Goal: Check status: Check status

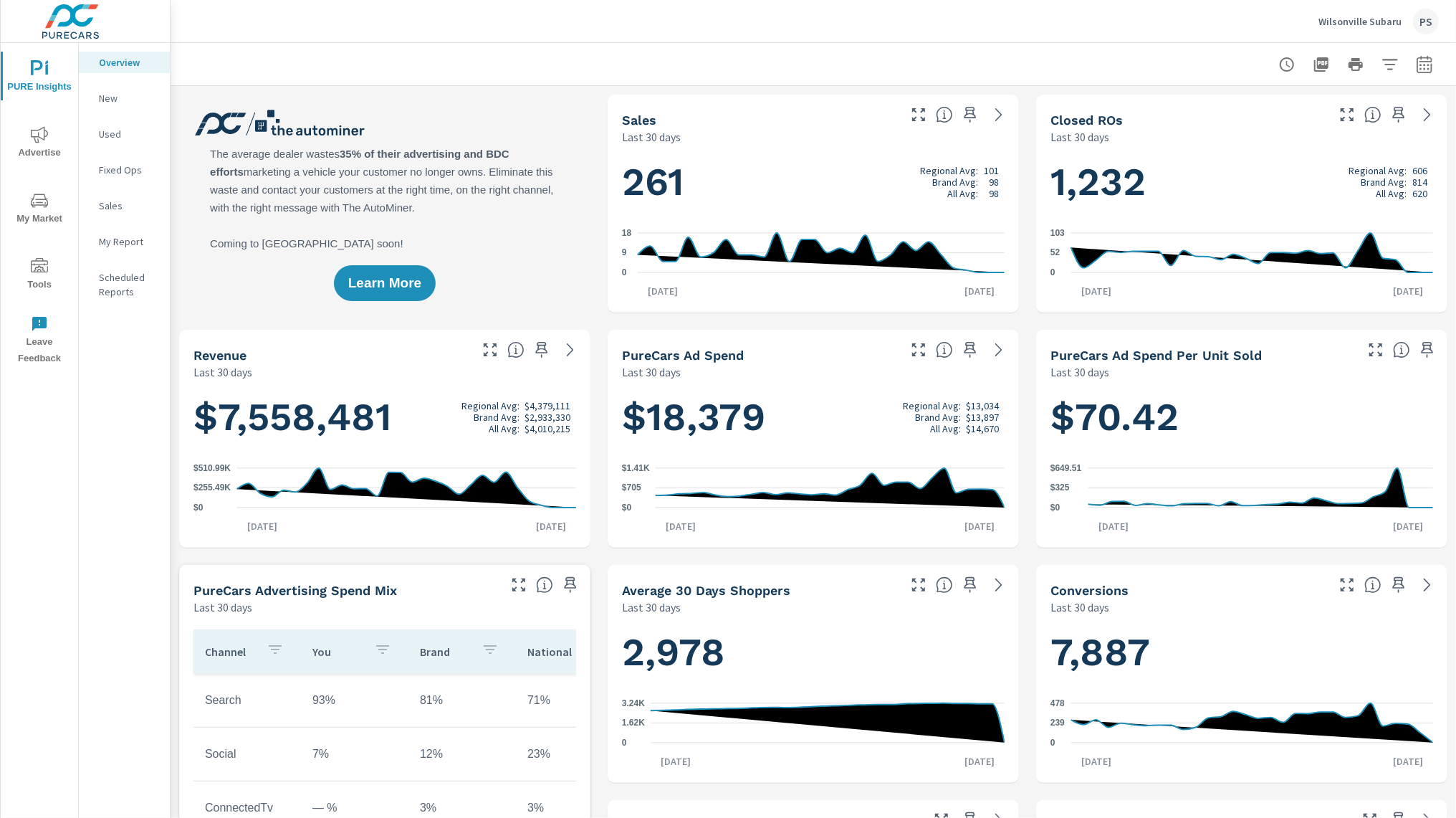
click at [112, 137] on p "Used" at bounding box center [129, 134] width 60 height 14
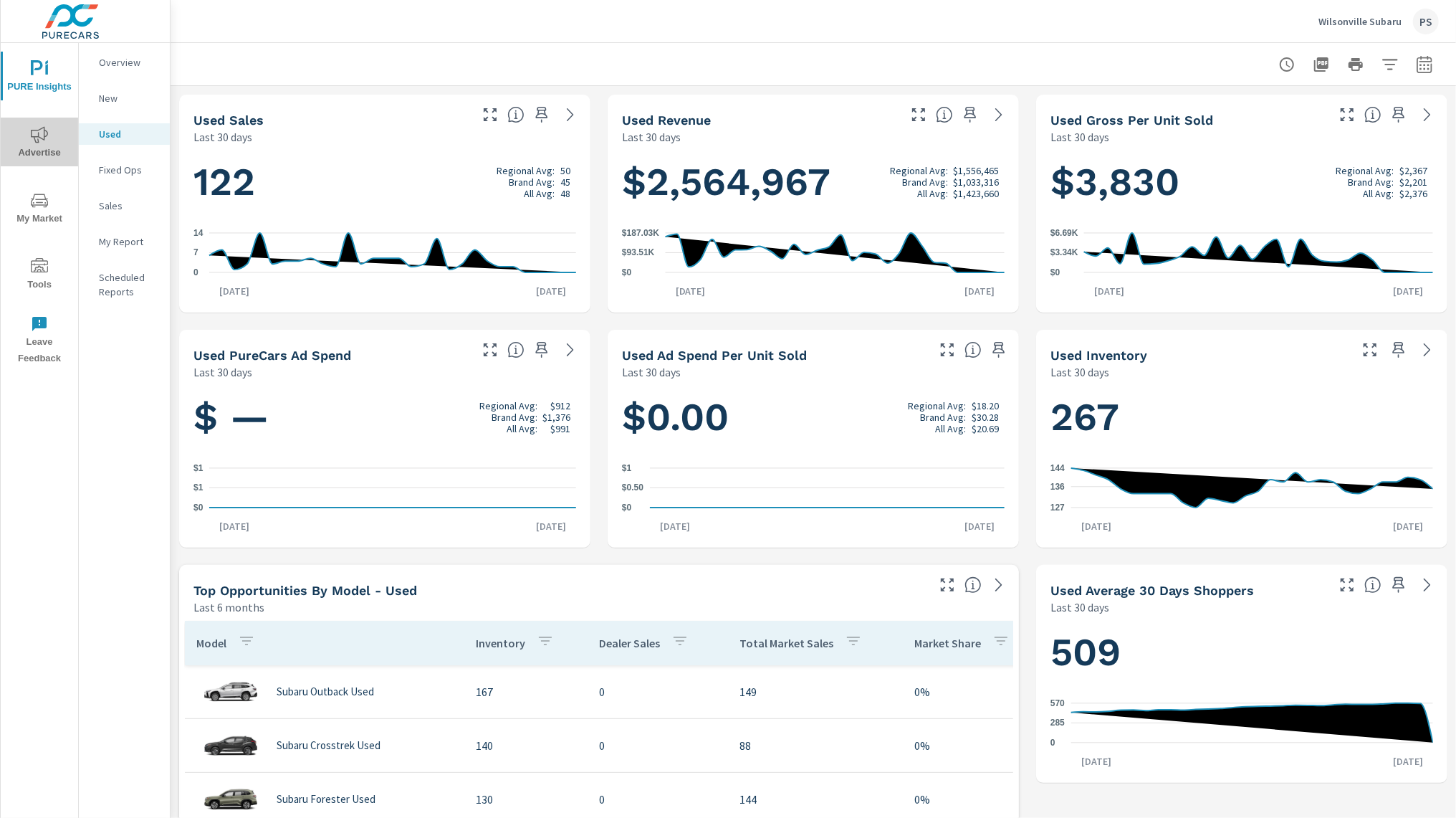
click at [47, 139] on icon "nav menu" at bounding box center [39, 135] width 17 height 17
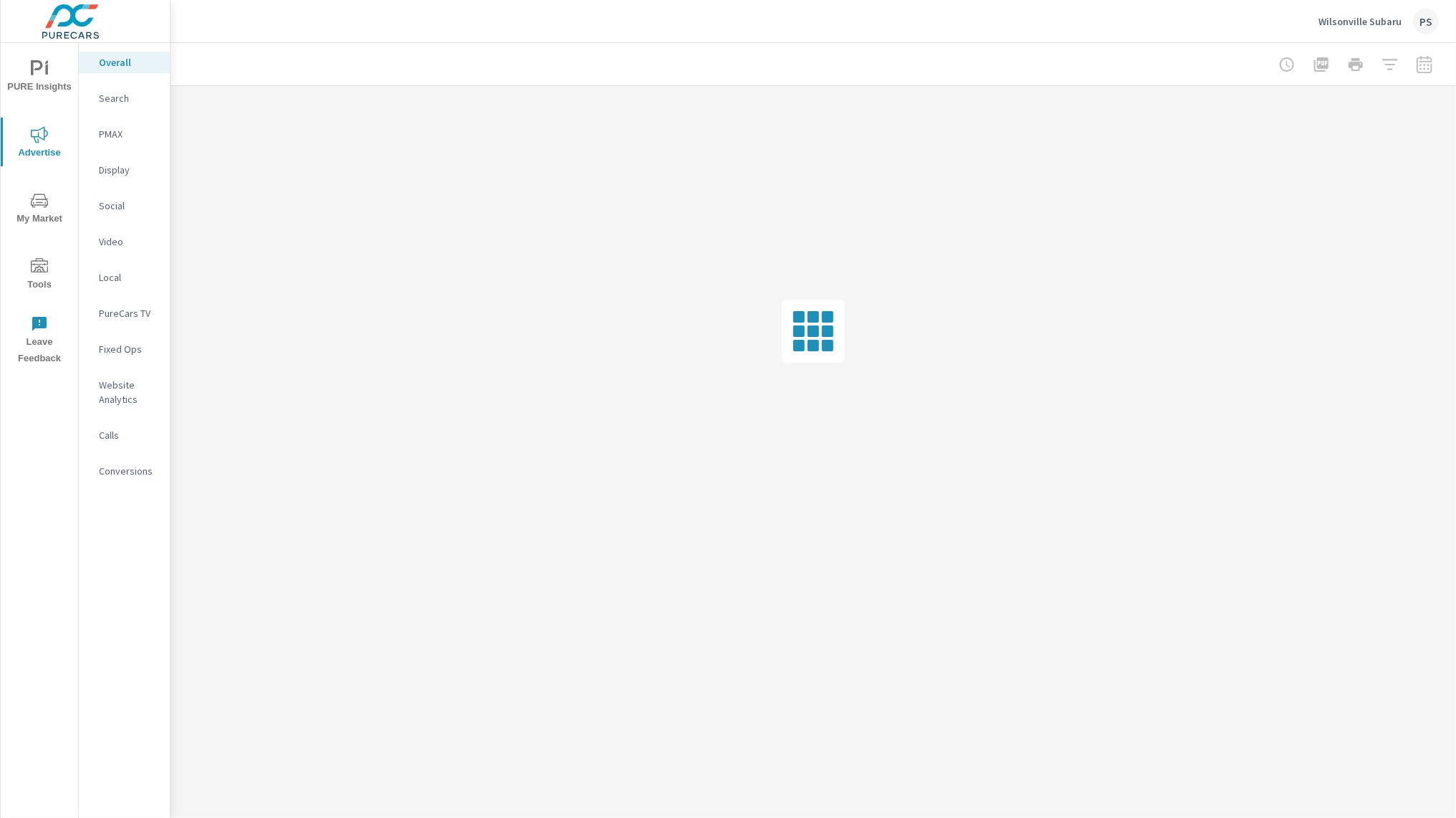
click at [117, 139] on p "PMAX" at bounding box center [129, 134] width 60 height 14
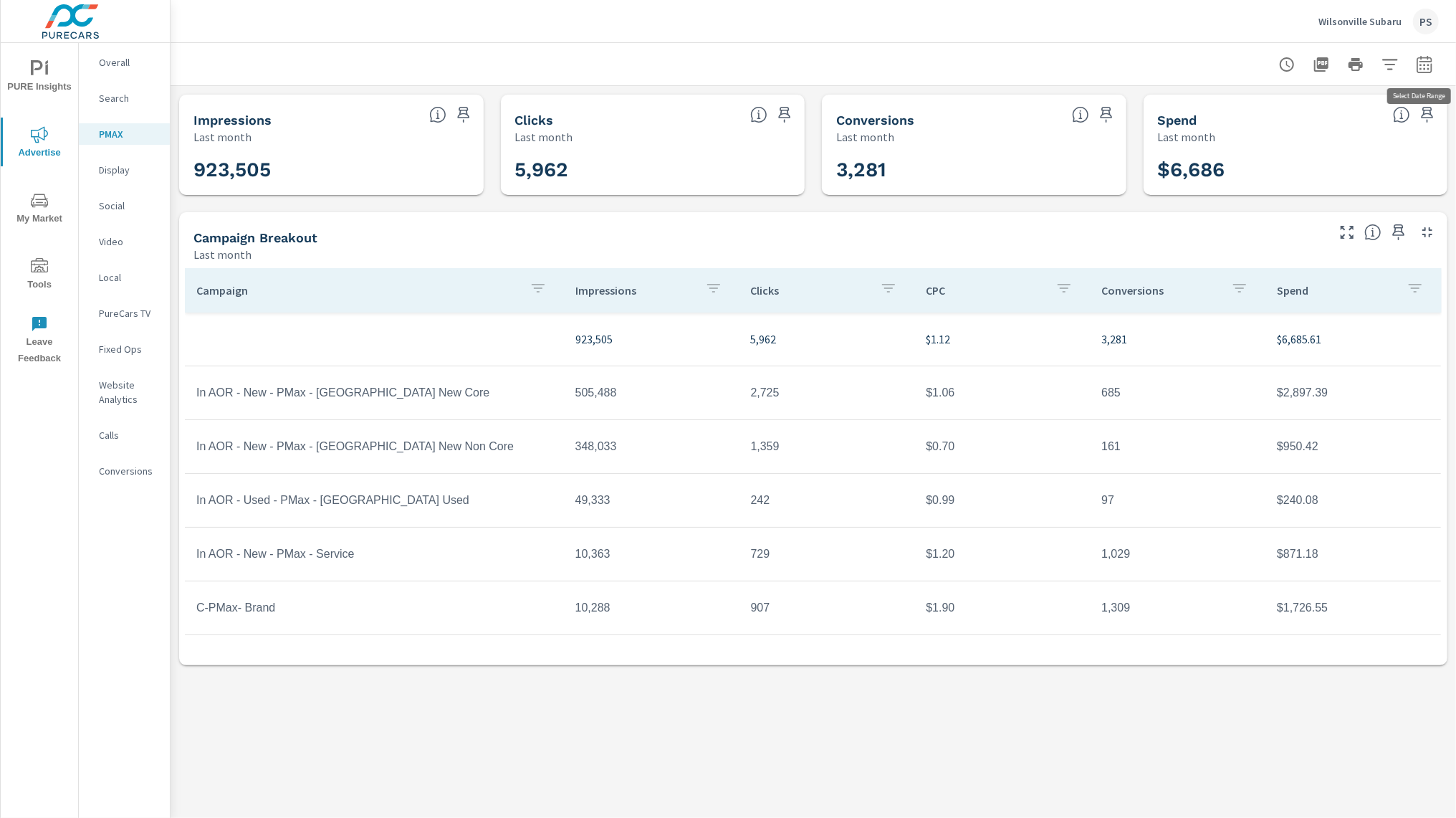
click at [1421, 63] on icon "button" at bounding box center [1424, 66] width 10 height 6
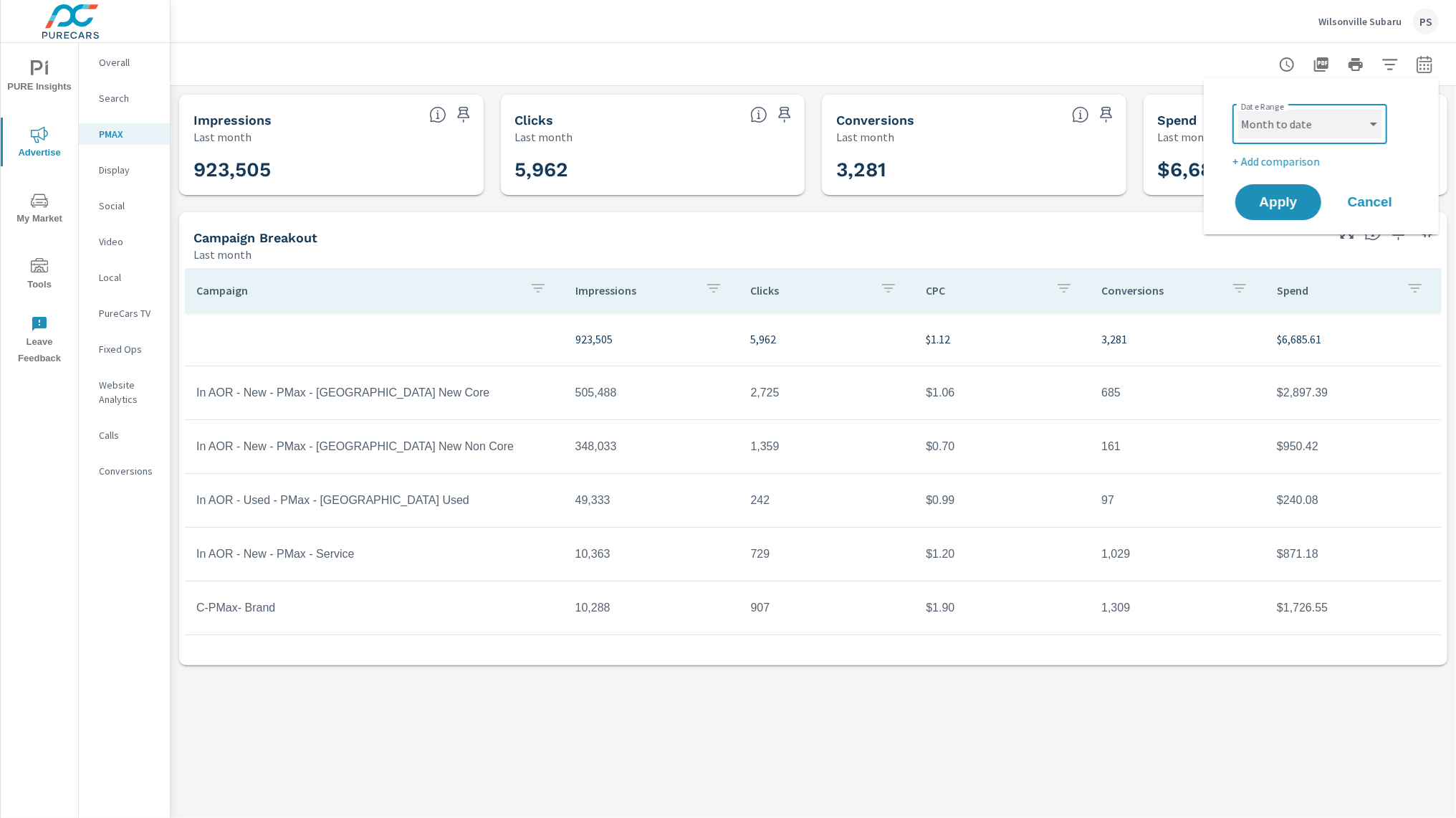
click option "Month to date" at bounding box center [0, 0] width 0 height 0
select select "Month to date"
click at [1268, 212] on button "Apply" at bounding box center [1278, 202] width 88 height 37
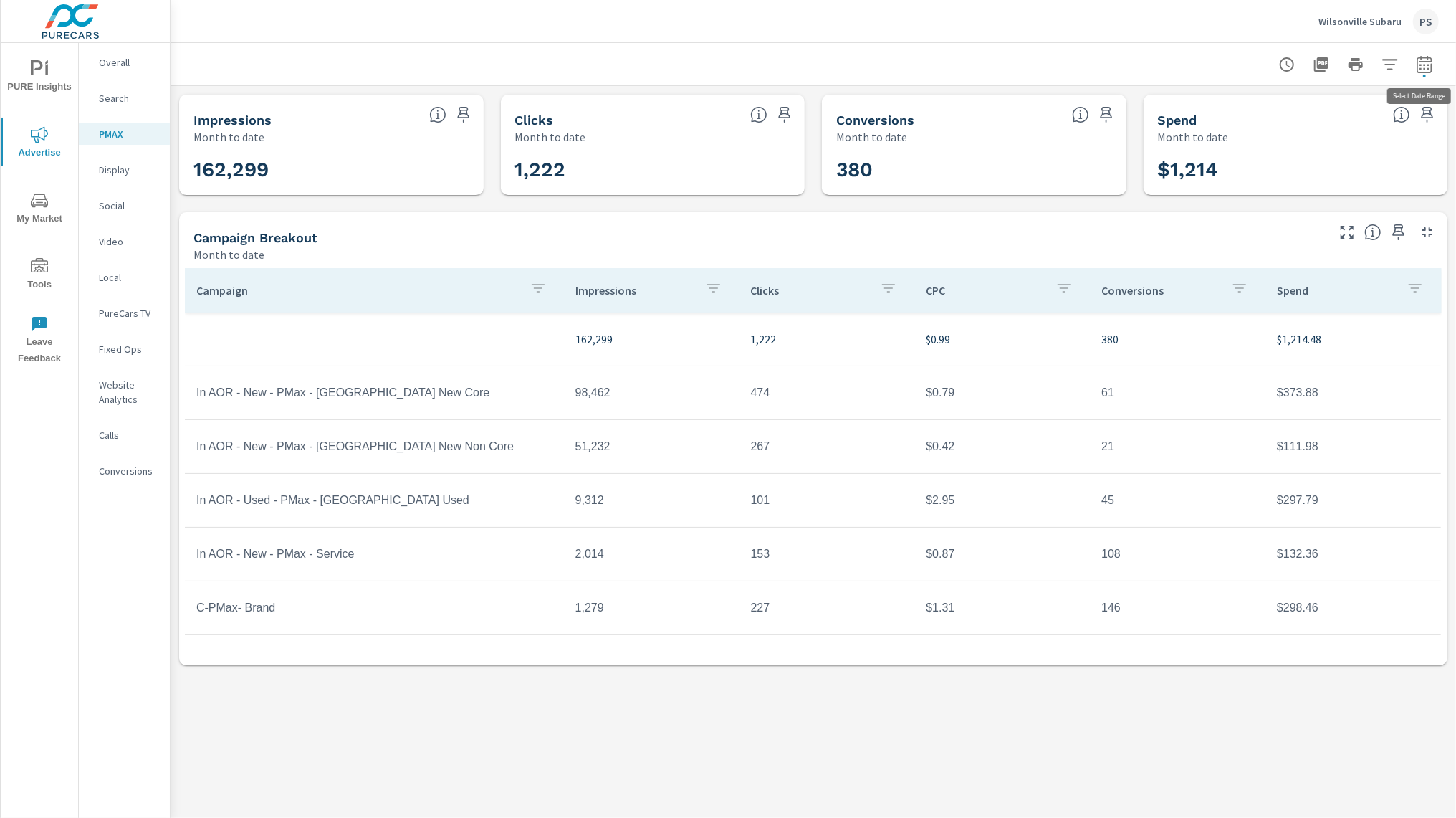
click at [1429, 61] on icon "button" at bounding box center [1424, 63] width 15 height 17
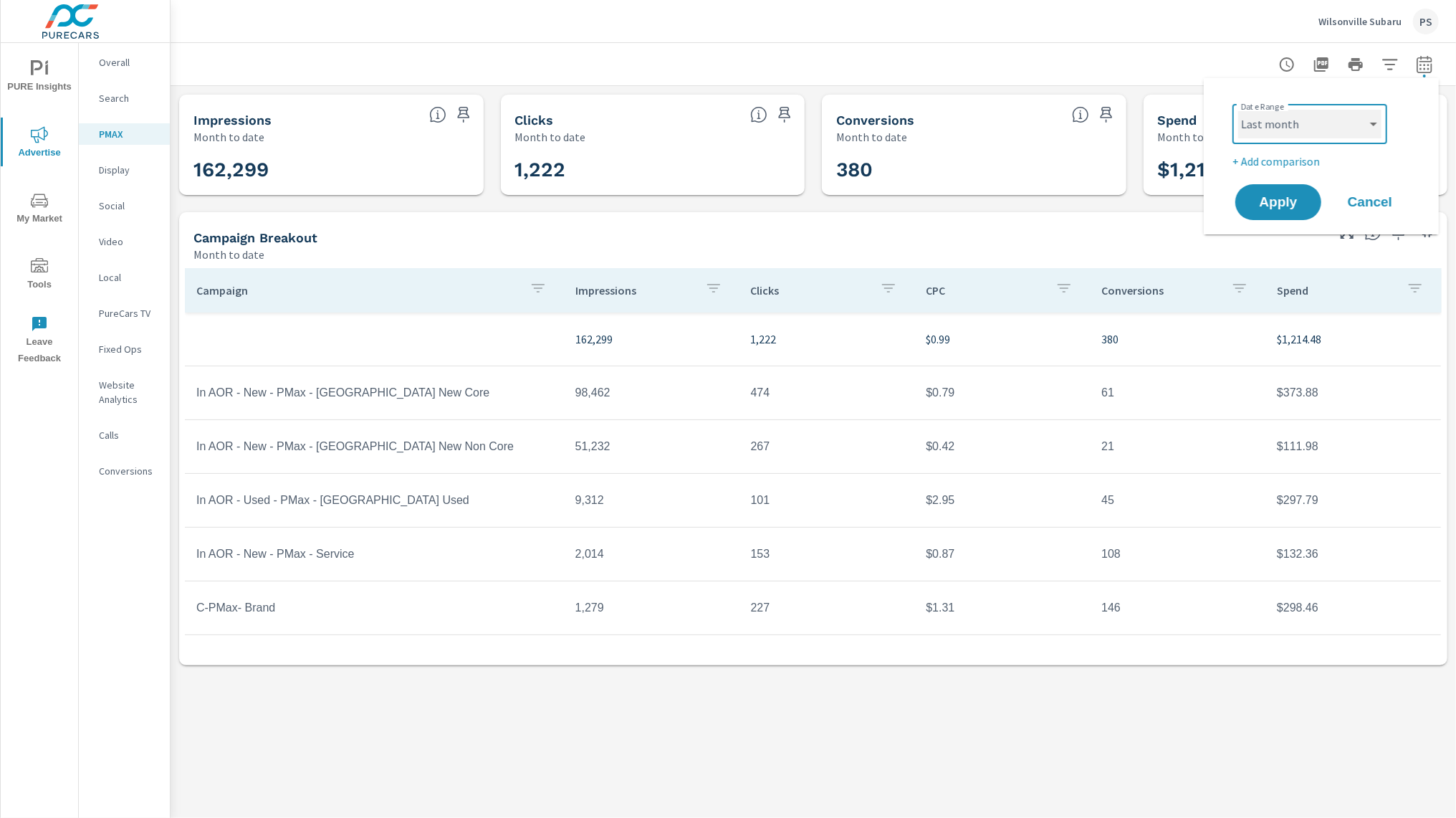
click option "Last month" at bounding box center [0, 0] width 0 height 0
select select "Last month"
click at [1271, 201] on span "Apply" at bounding box center [1277, 203] width 59 height 13
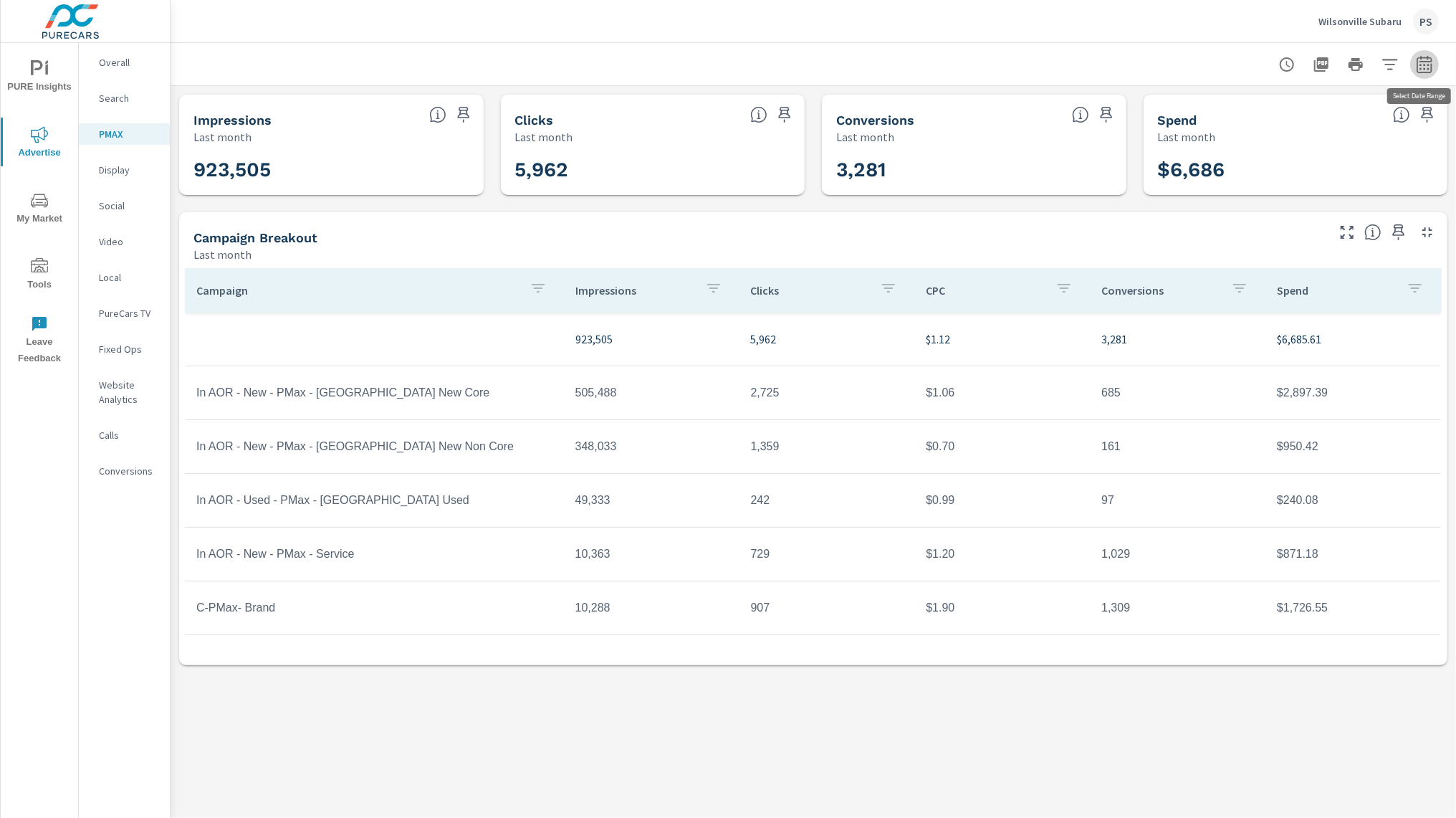
click at [1425, 63] on icon "button" at bounding box center [1424, 64] width 17 height 17
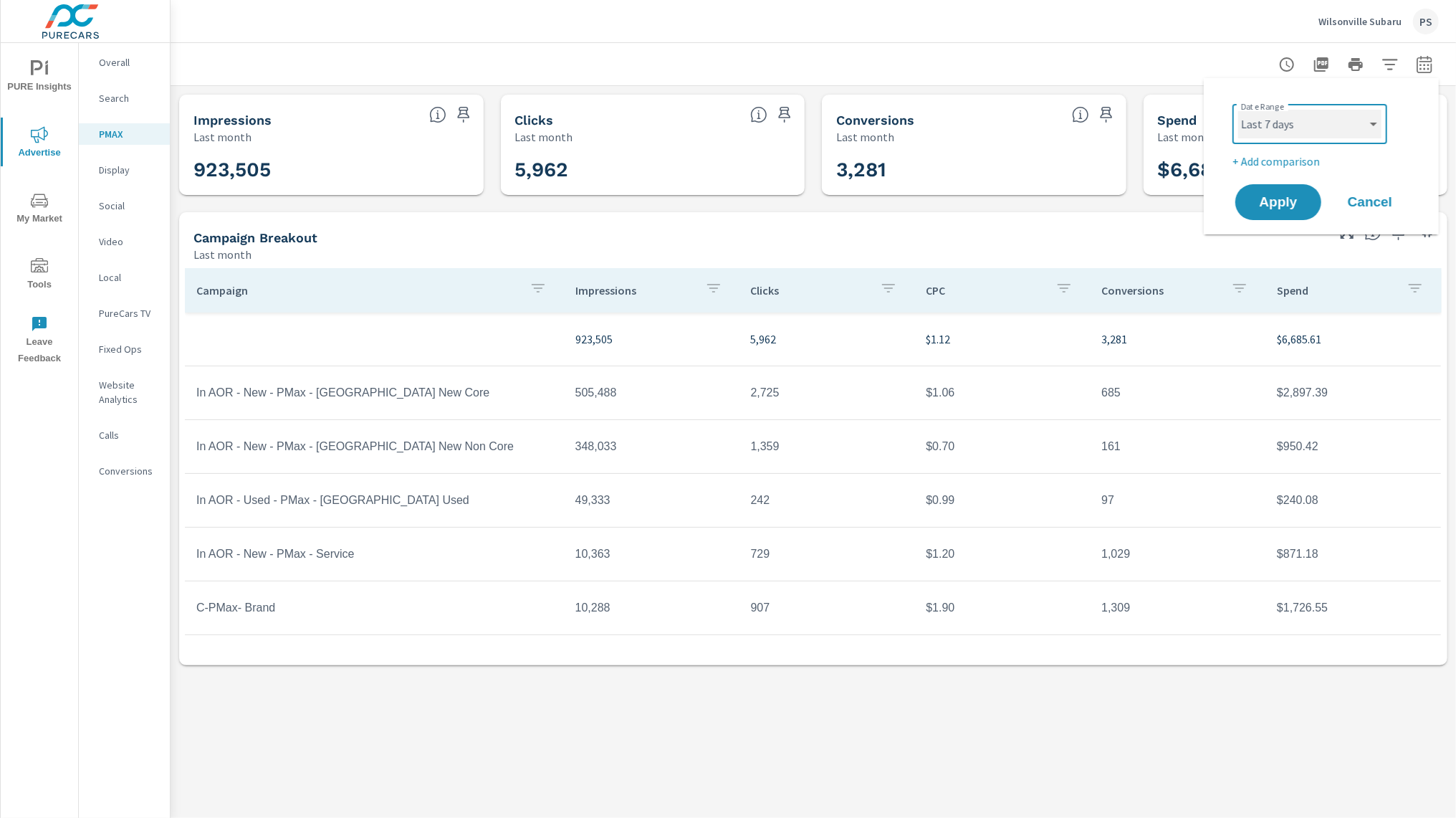
click option "Last 7 days" at bounding box center [0, 0] width 0 height 0
select select "Last 7 days"
click at [1277, 207] on span "Apply" at bounding box center [1277, 203] width 59 height 13
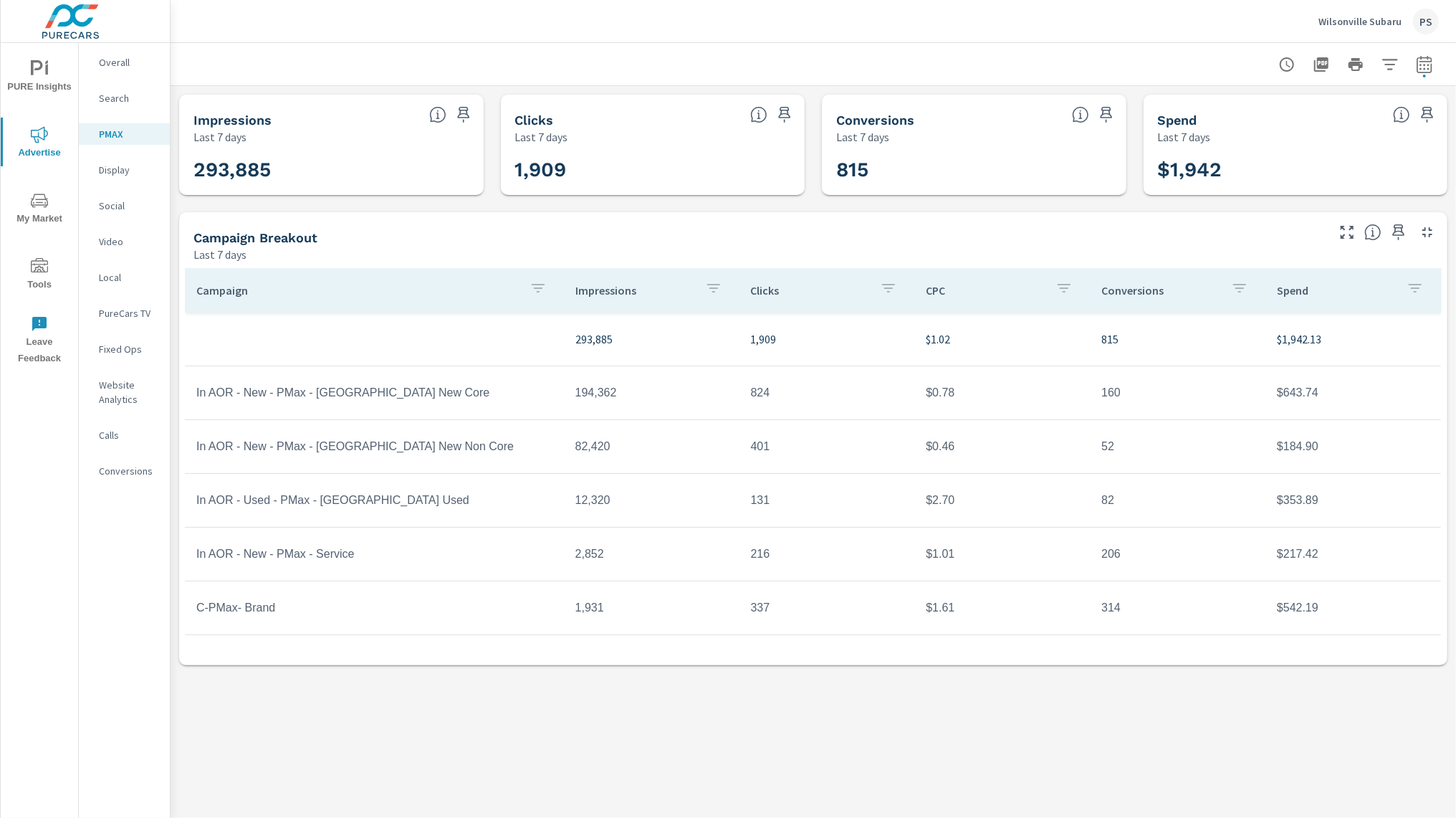
click at [1264, 207] on div "Impressions Last 7 days 293,885 Clicks Last 7 days 1,909 Conversions Last 7 day…" at bounding box center [812, 379] width 1285 height 587
click at [116, 66] on p "Overall" at bounding box center [129, 62] width 60 height 14
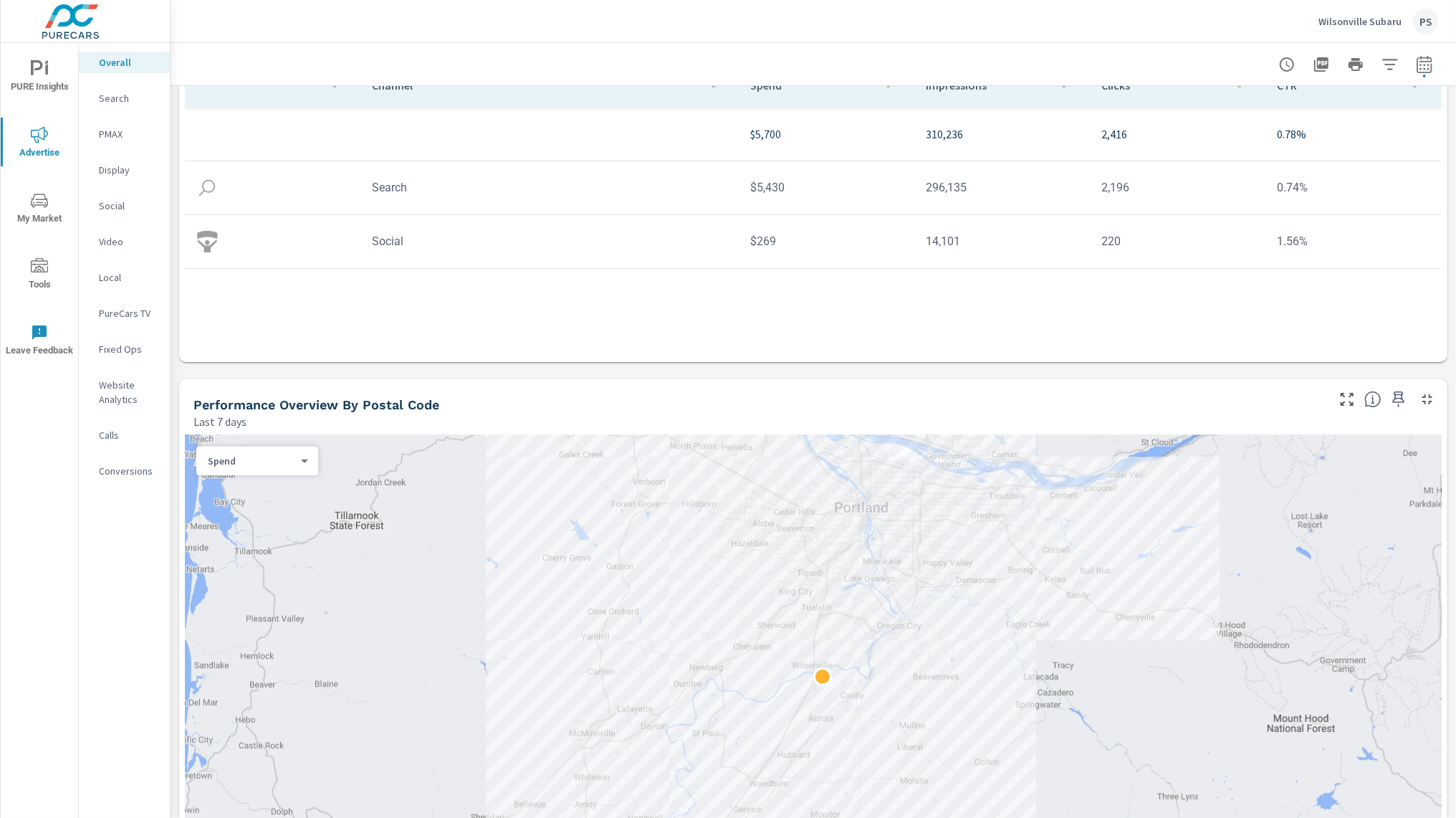
scroll to position [273, 0]
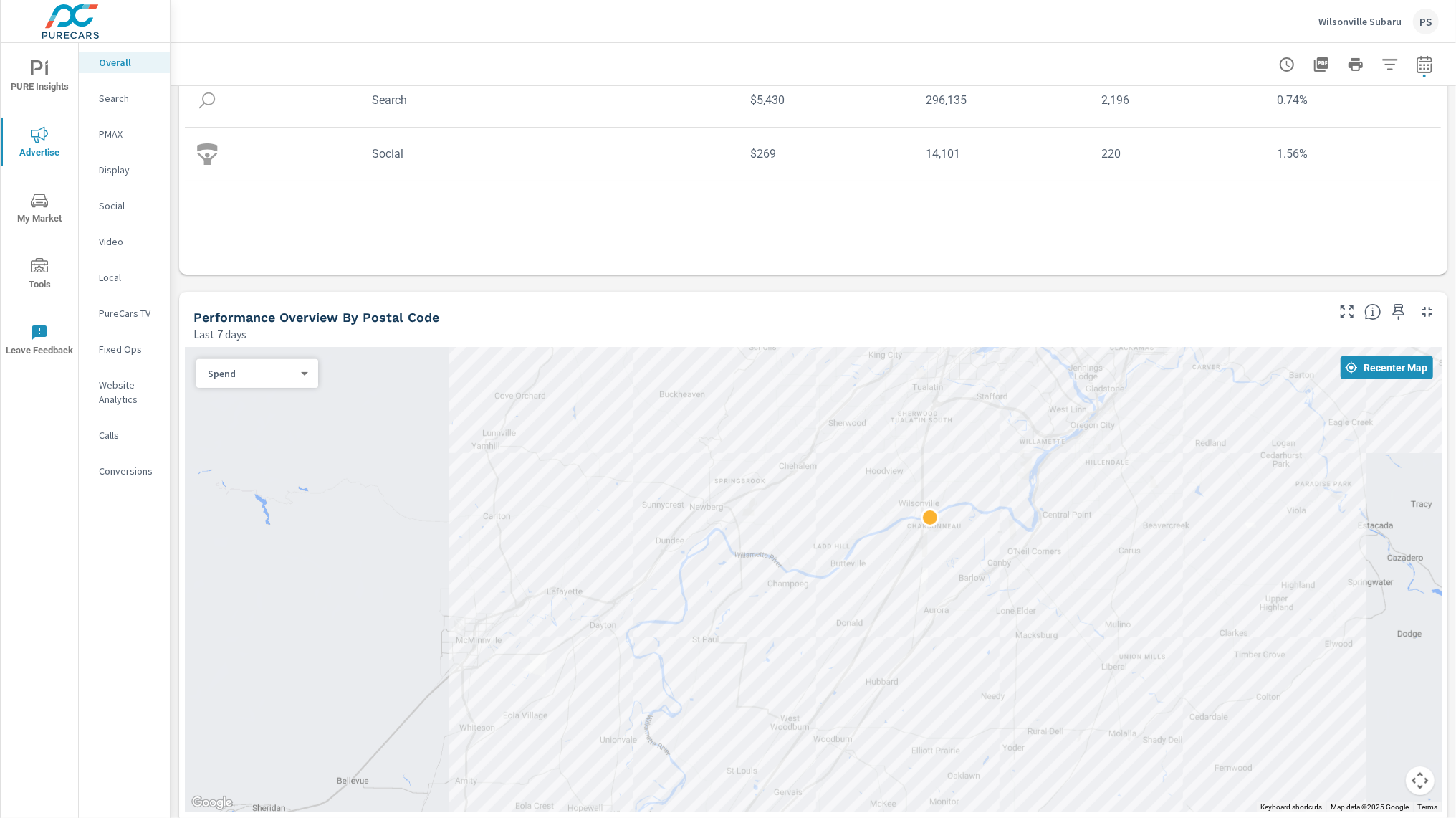
drag, startPoint x: 894, startPoint y: 459, endPoint x: 1036, endPoint y: 773, distance: 344.6
click at [1036, 773] on div at bounding box center [813, 580] width 1257 height 464
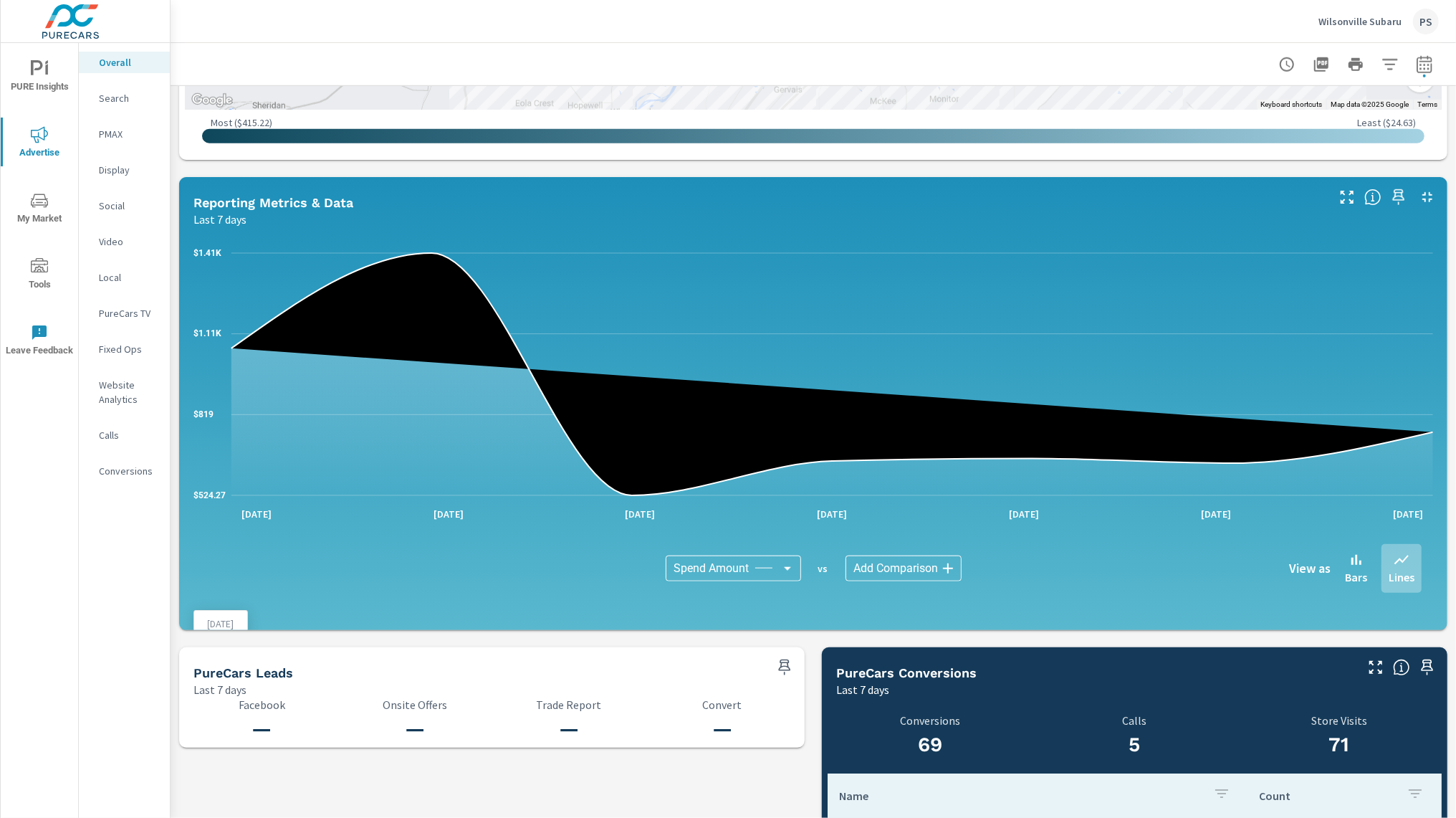
scroll to position [1004, 0]
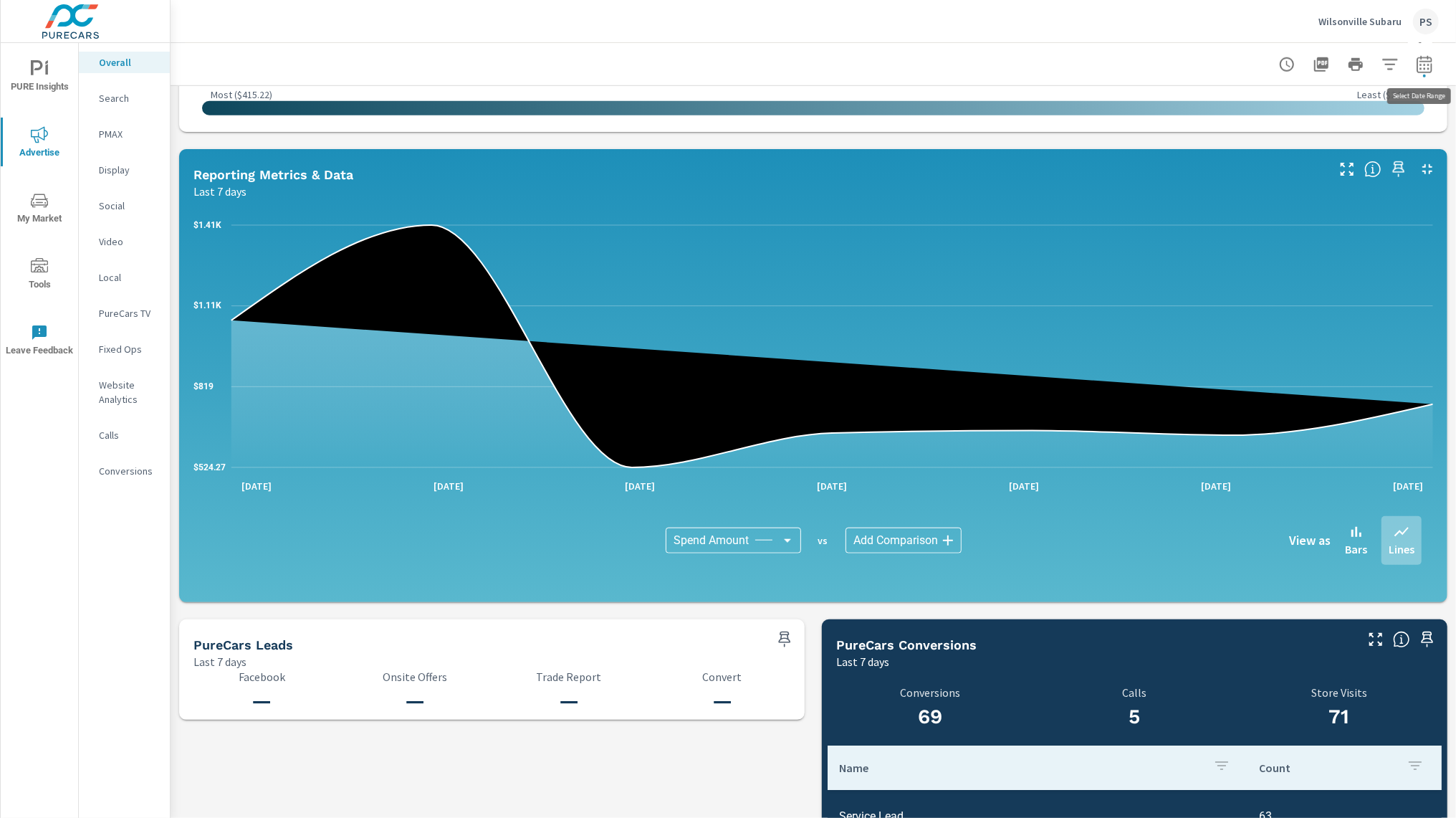
click at [1433, 61] on icon "button" at bounding box center [1424, 64] width 17 height 17
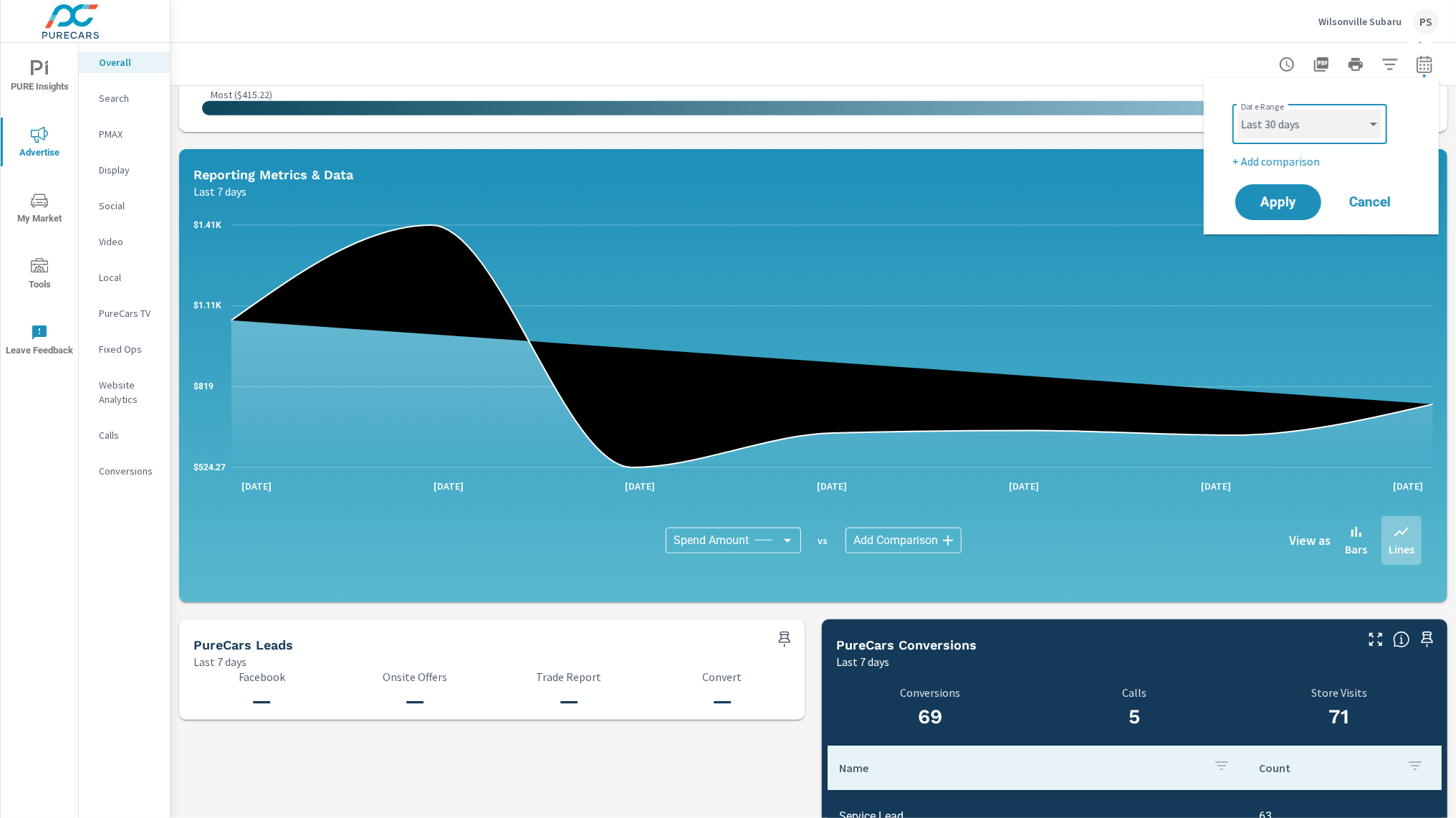
click option "Last 30 days" at bounding box center [0, 0] width 0 height 0
select select "Last 30 days"
click at [1289, 206] on span "Apply" at bounding box center [1277, 203] width 59 height 13
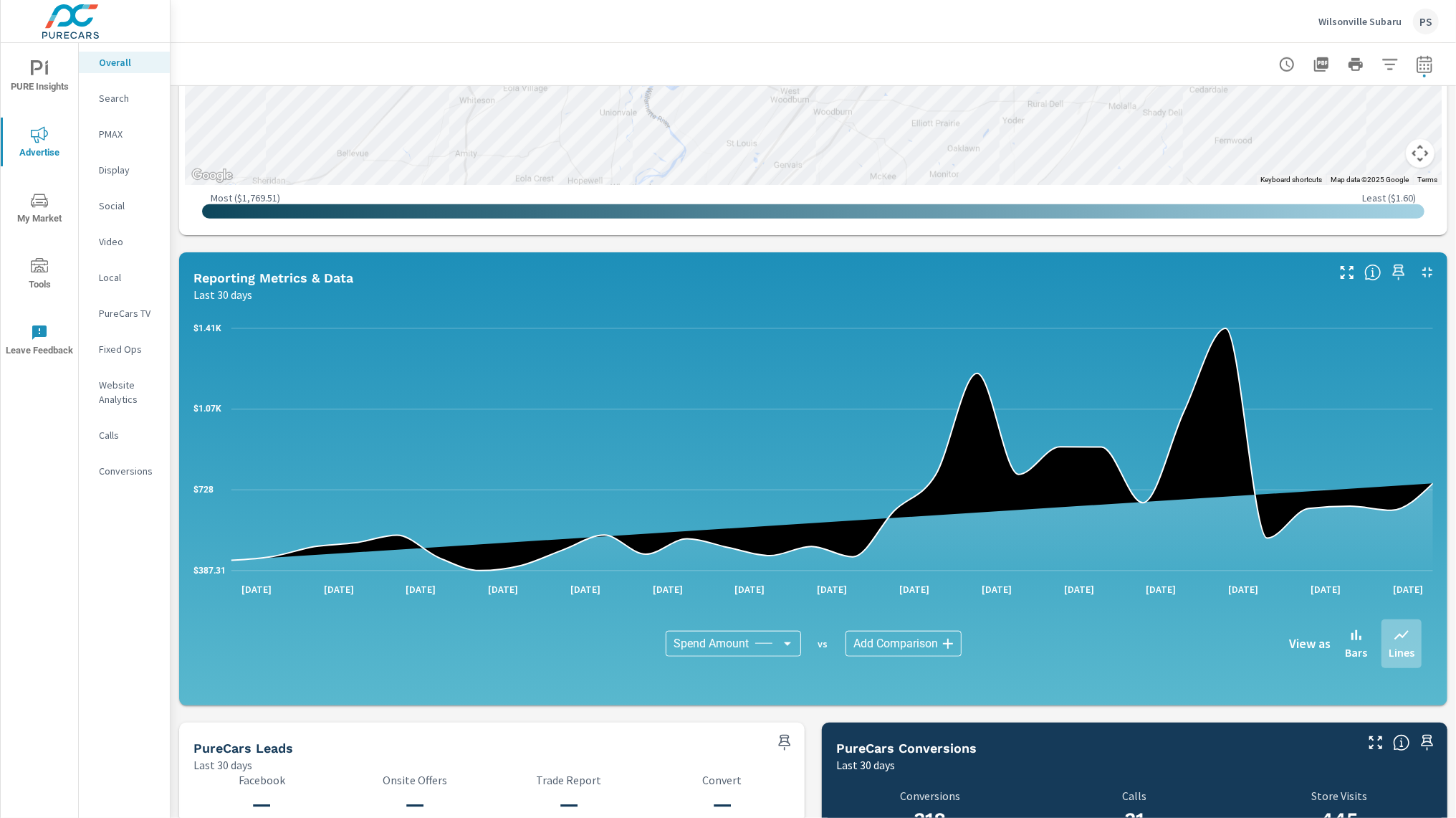
scroll to position [923, 0]
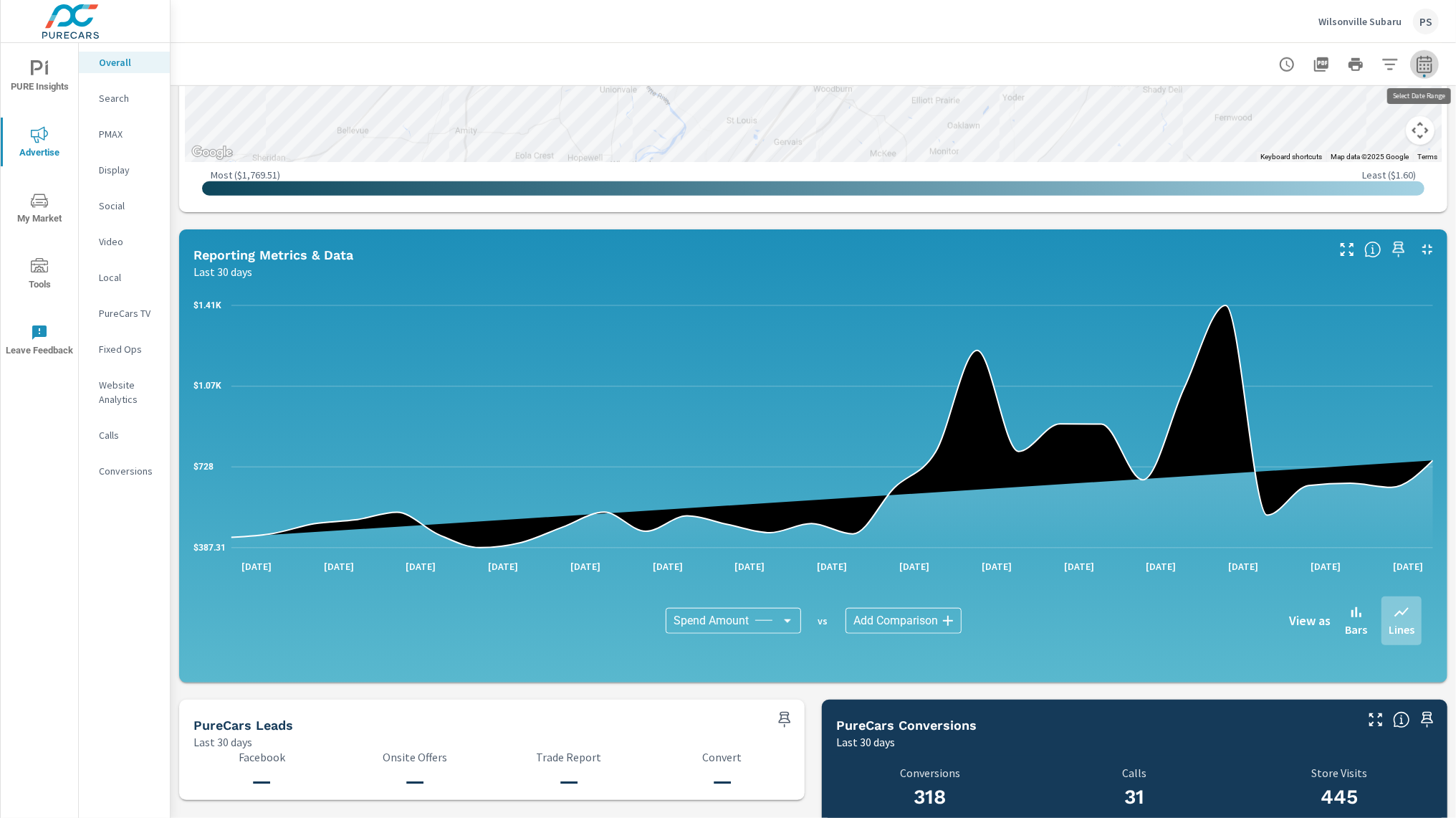
click at [1427, 60] on icon "button" at bounding box center [1424, 64] width 17 height 17
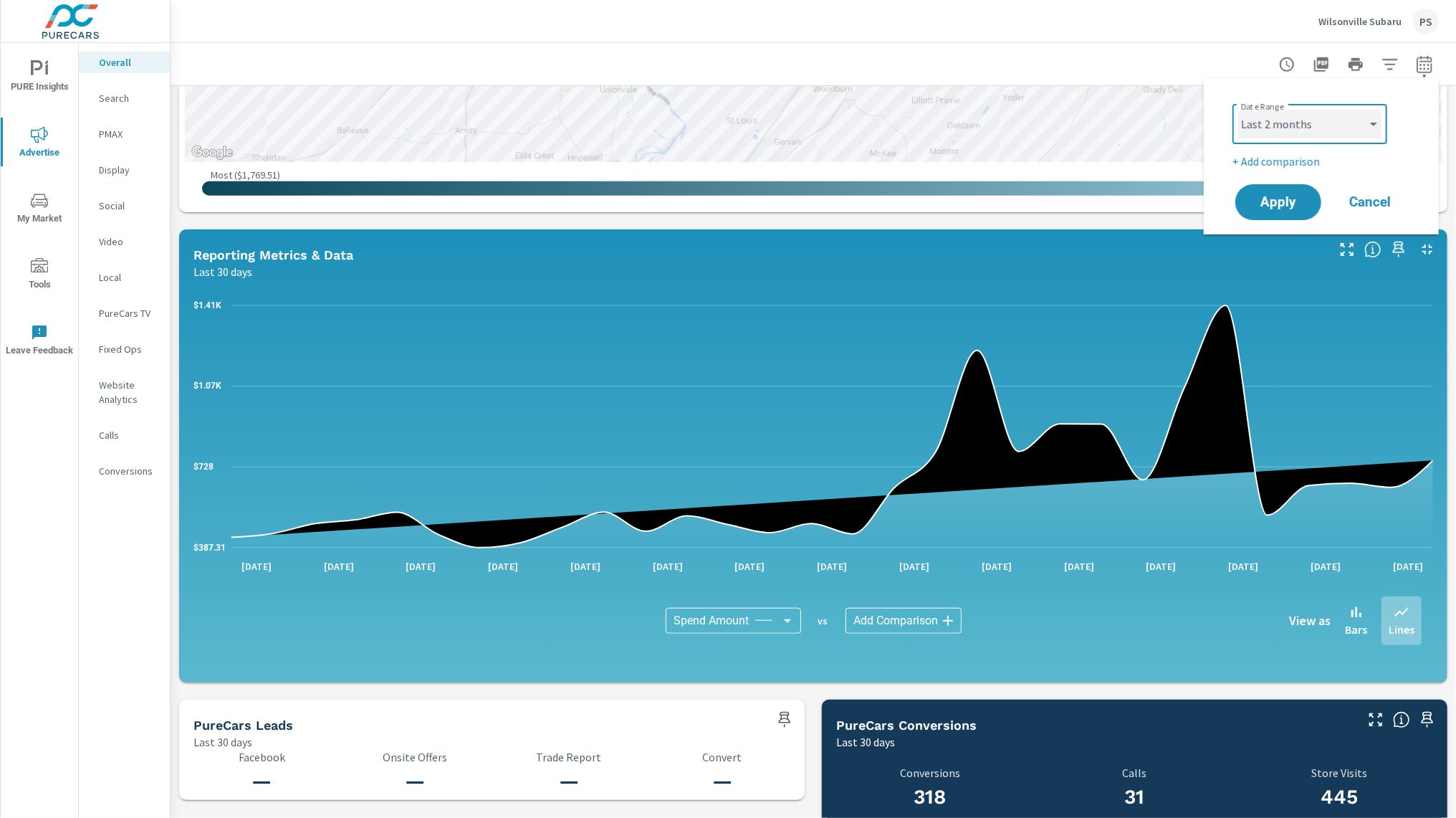
click option "Last 2 months" at bounding box center [0, 0] width 0 height 0
select select "Last 2 months"
click at [1294, 187] on button "Apply" at bounding box center [1278, 202] width 88 height 37
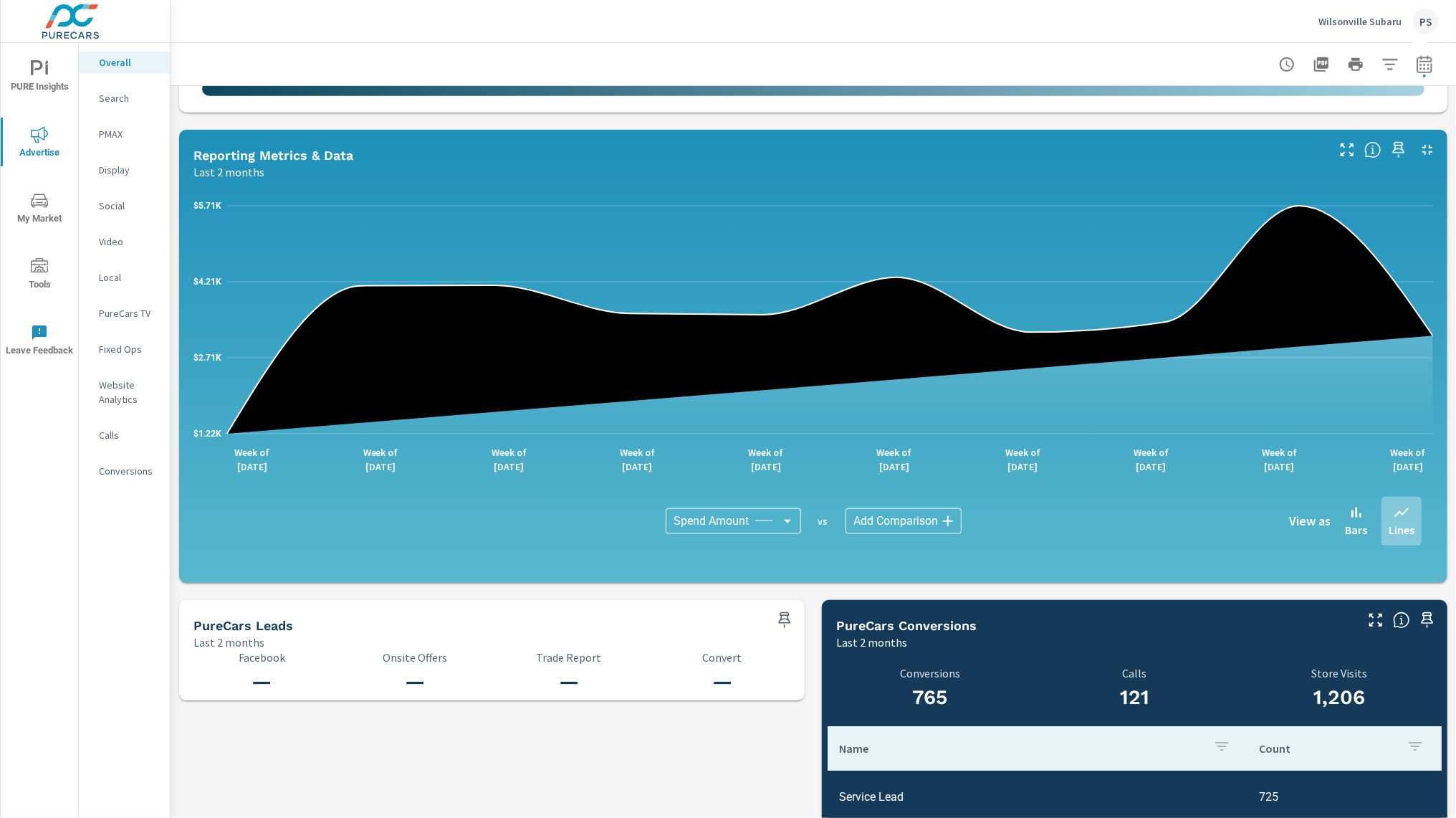
scroll to position [1046, 0]
